Goal: Navigation & Orientation: Find specific page/section

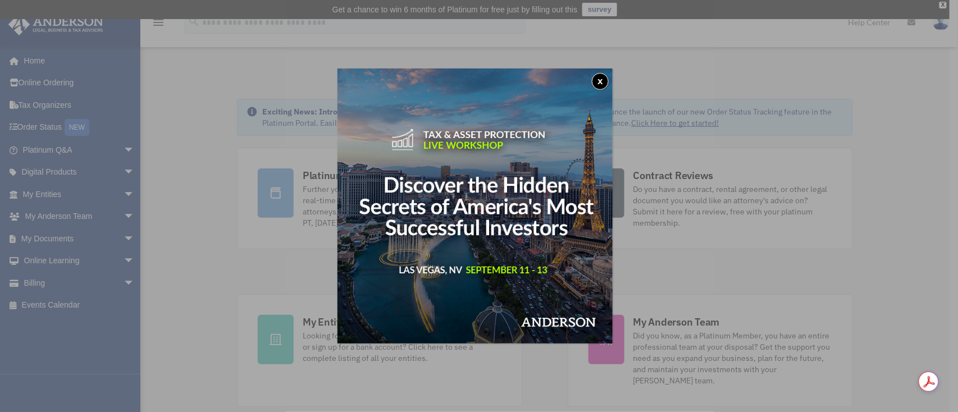
click at [63, 194] on div "x" at bounding box center [479, 206] width 958 height 412
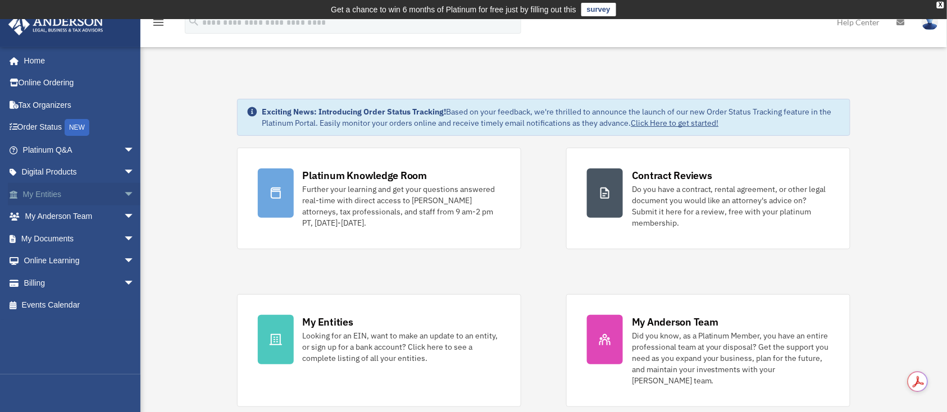
click at [30, 193] on link "My Entities arrow_drop_down" at bounding box center [80, 194] width 144 height 22
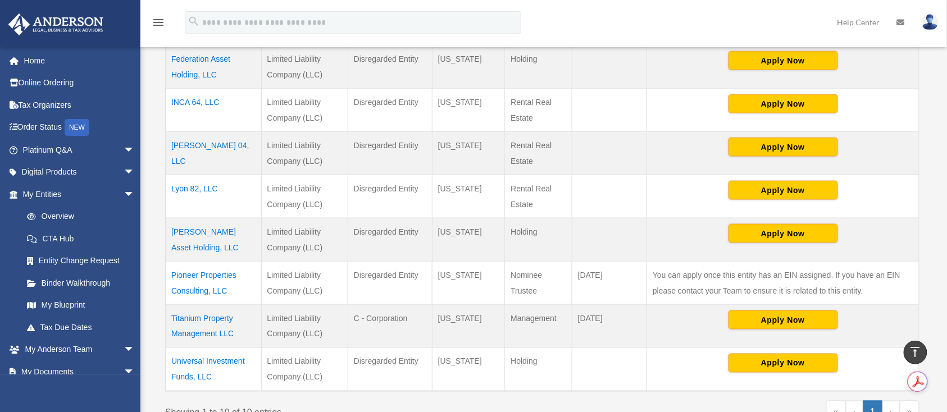
scroll to position [389, 0]
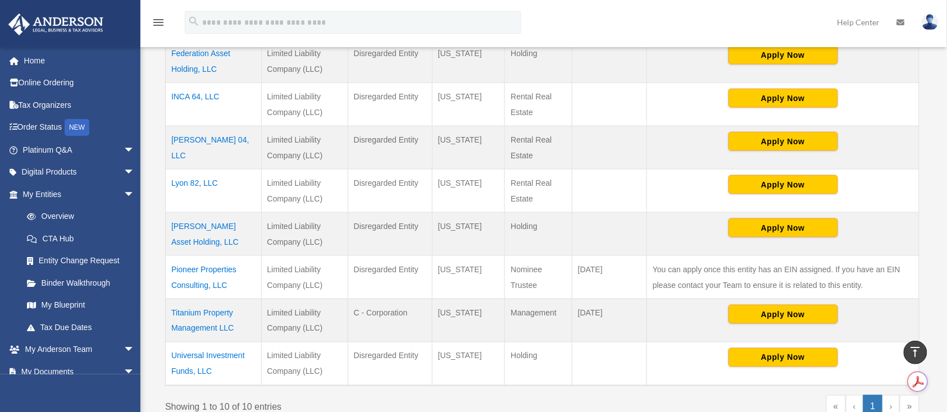
click at [189, 309] on td "Titanium Property Management LLC" at bounding box center [214, 320] width 96 height 43
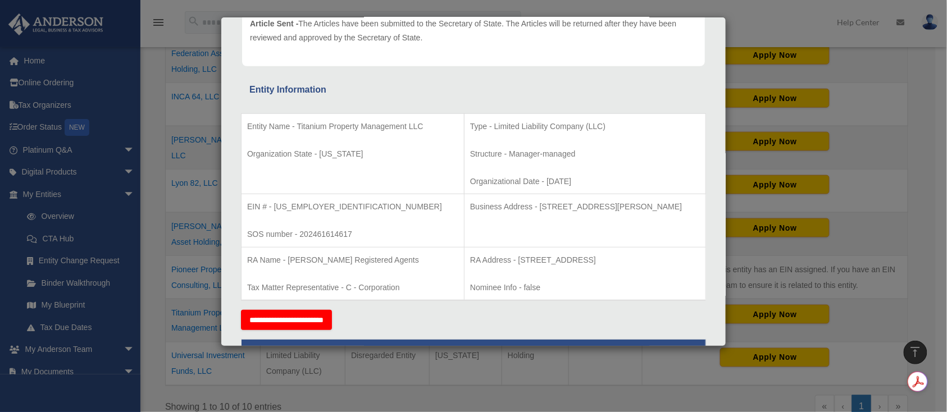
scroll to position [149, 0]
